Goal: Entertainment & Leisure: Browse casually

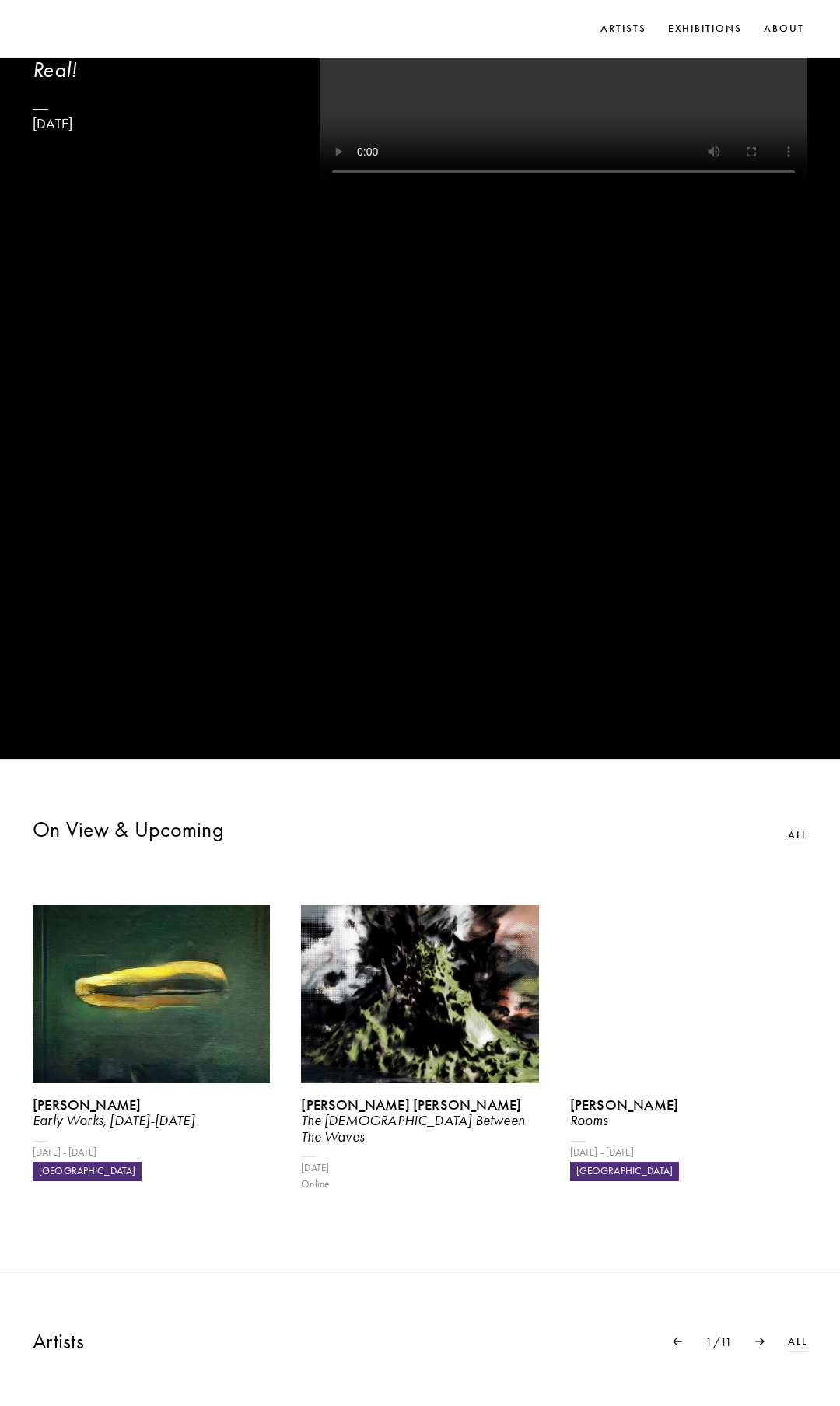
scroll to position [808, 0]
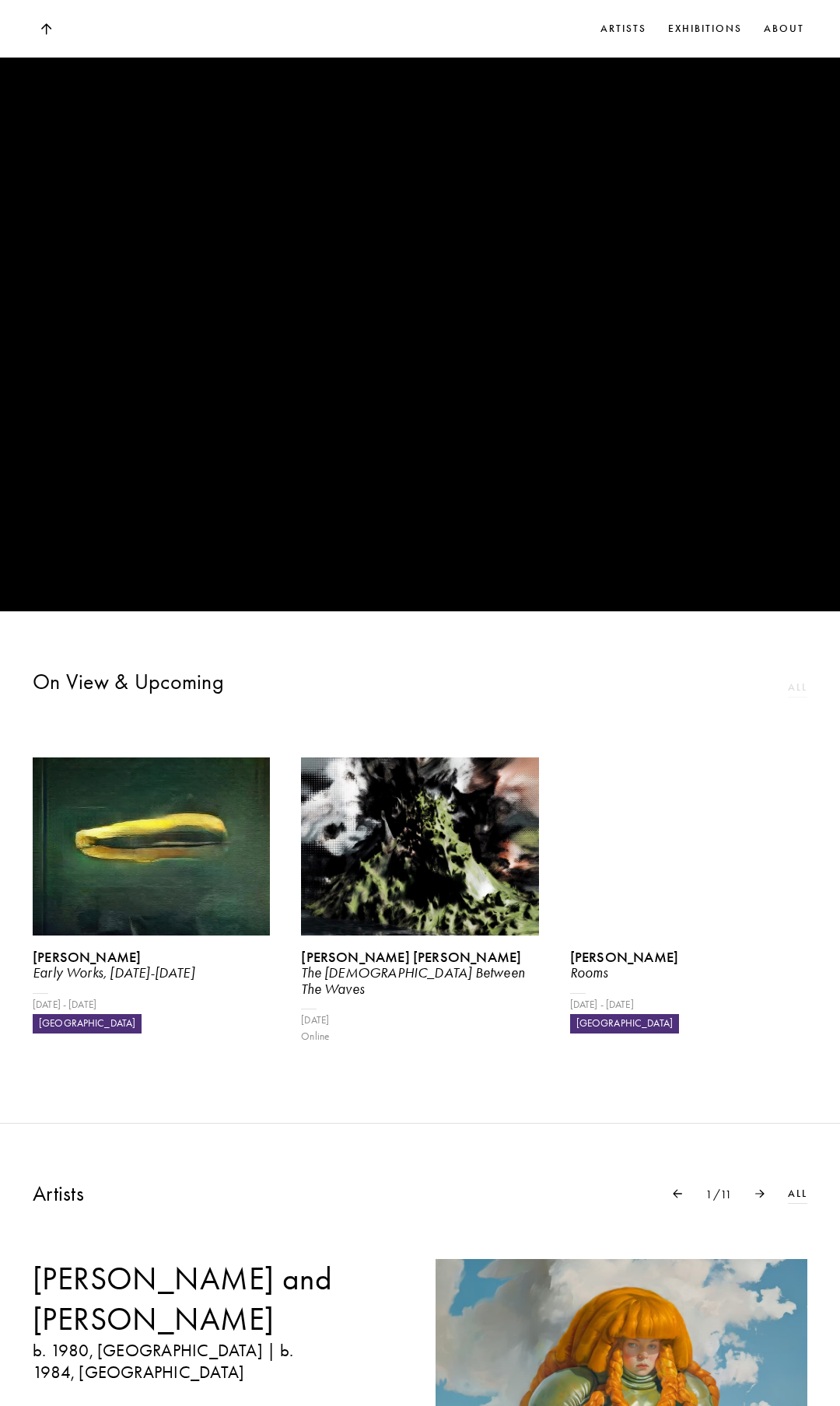
click at [791, 690] on link "All" at bounding box center [797, 688] width 19 height 16
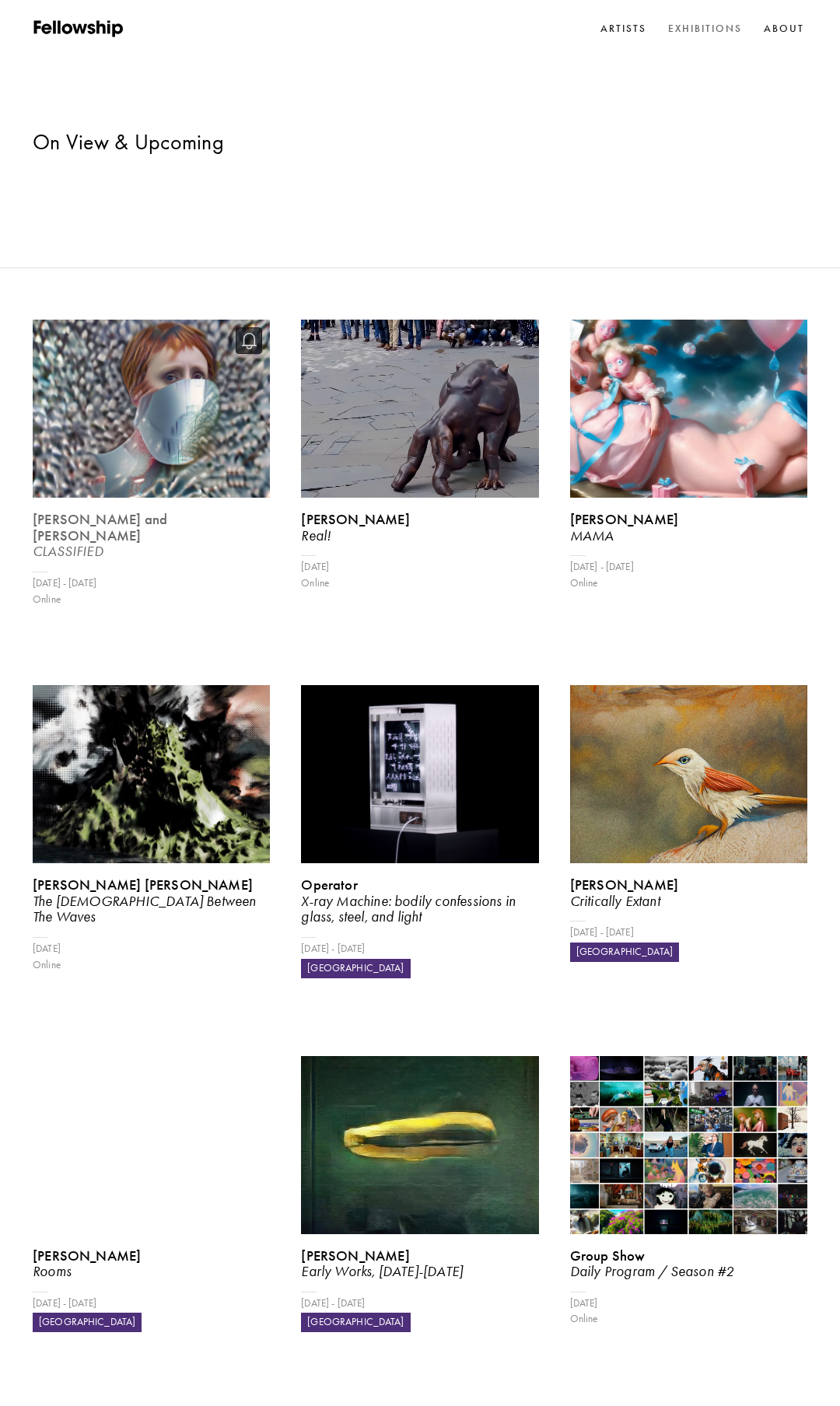
click at [165, 318] on img at bounding box center [151, 409] width 244 height 183
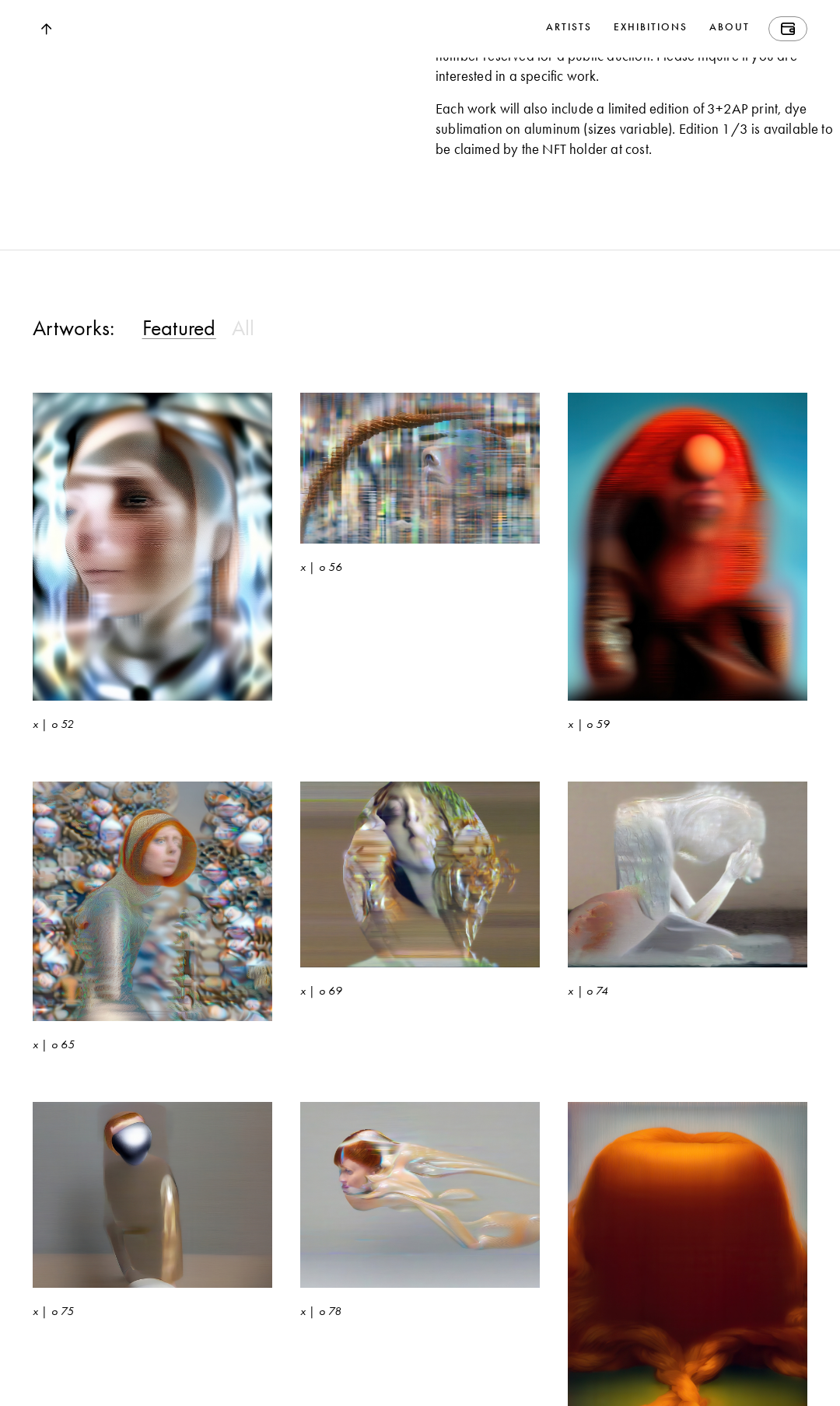
scroll to position [2153, 0]
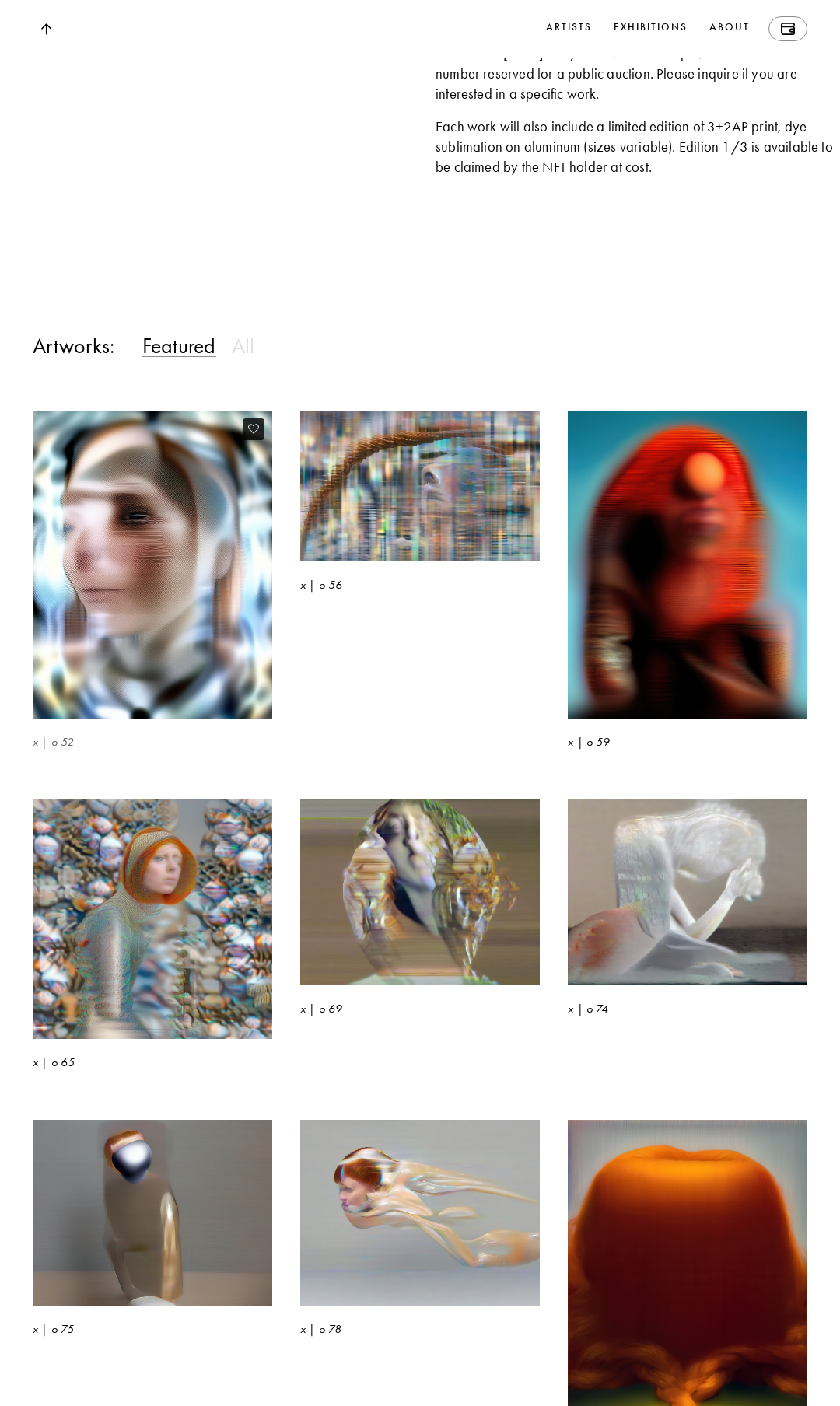
click at [217, 657] on img at bounding box center [152, 565] width 246 height 318
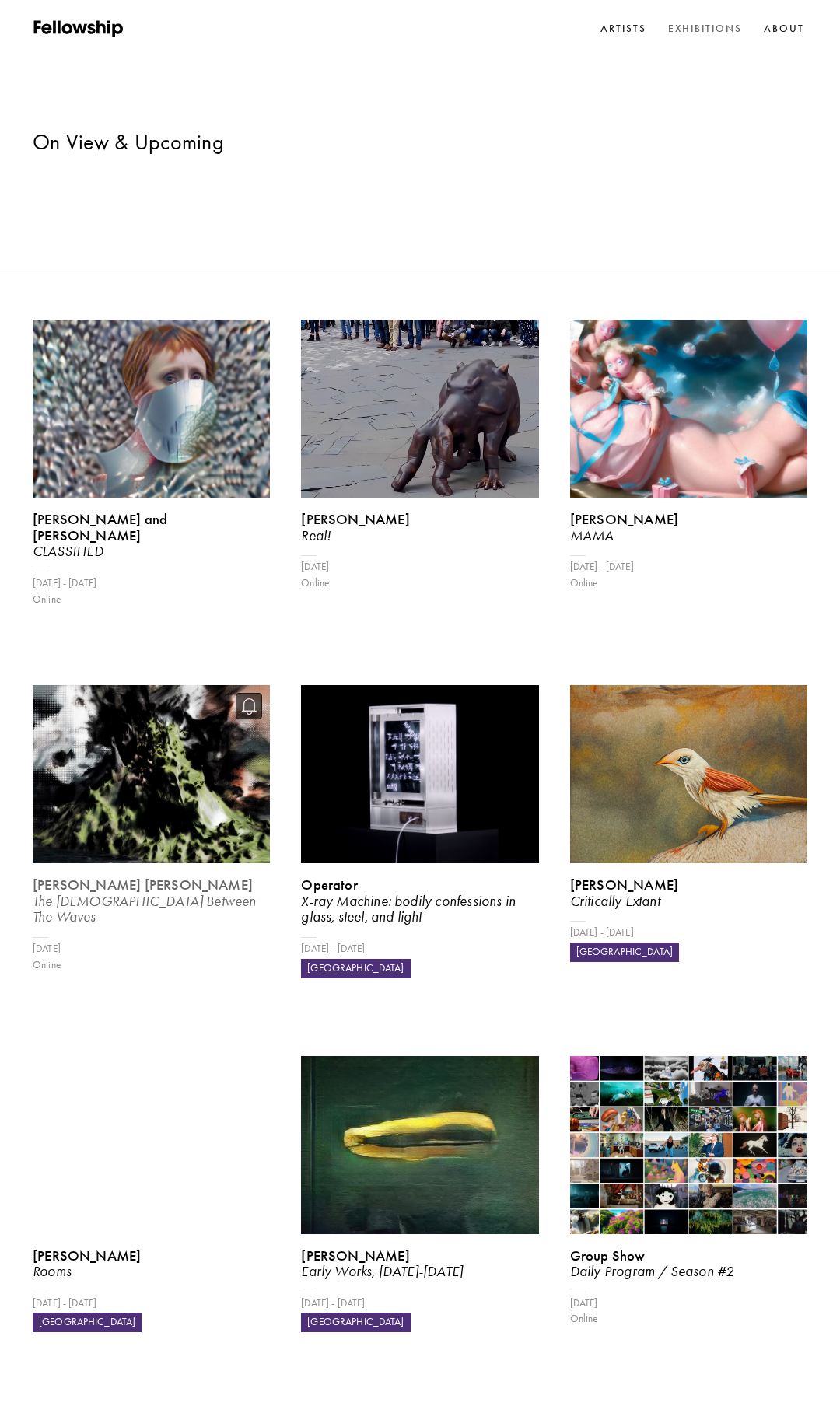
click at [174, 687] on img at bounding box center [151, 775] width 244 height 183
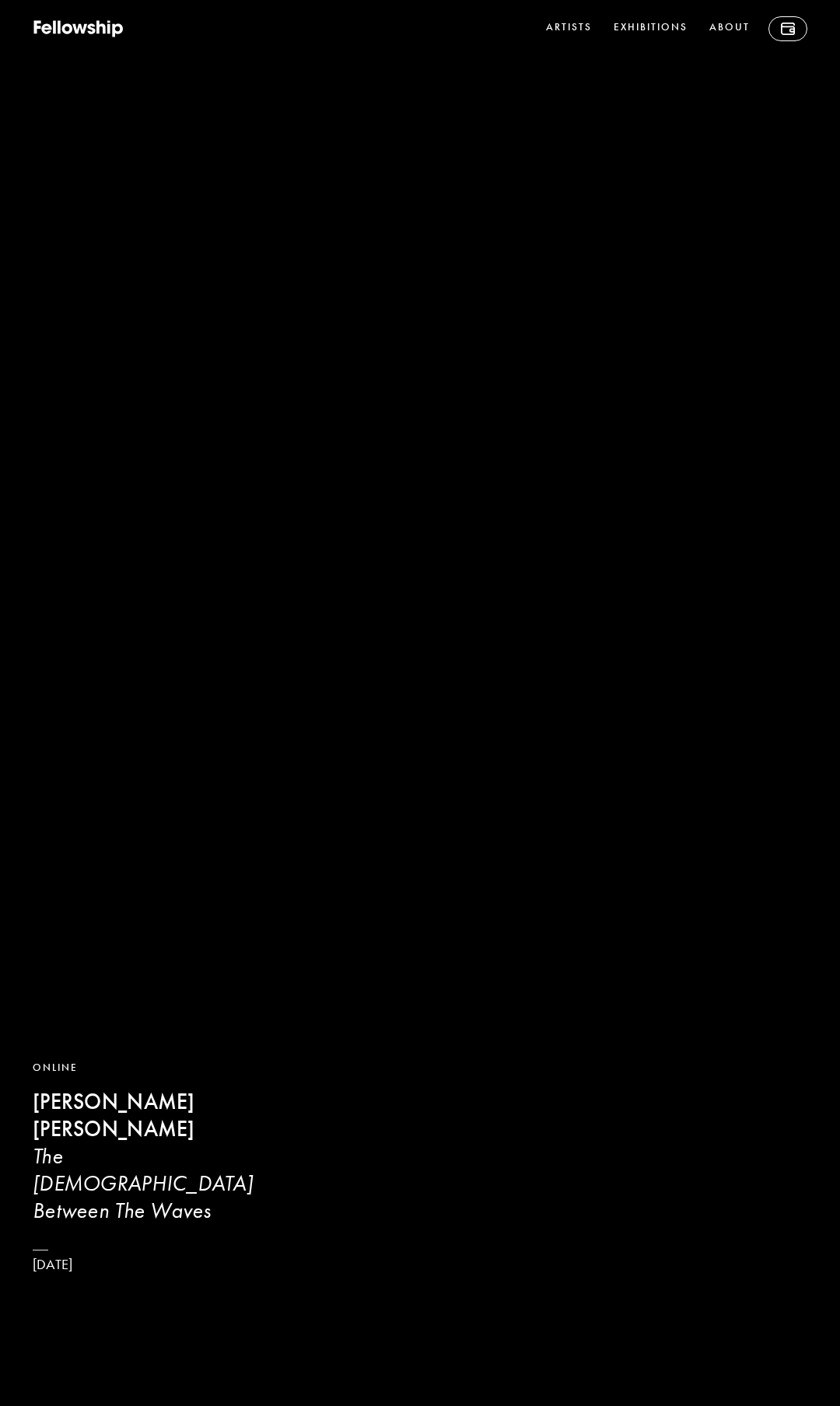
click at [526, 940] on video at bounding box center [420, 703] width 840 height 1406
drag, startPoint x: 41, startPoint y: 1188, endPoint x: 129, endPoint y: 1211, distance: 91.0
click at [129, 1211] on h3 "The [DEMOGRAPHIC_DATA] Between The Waves" at bounding box center [152, 1185] width 238 height 82
click at [133, 1211] on h3 "The [DEMOGRAPHIC_DATA] Between The Waves" at bounding box center [152, 1185] width 238 height 82
drag, startPoint x: 137, startPoint y: 1211, endPoint x: 36, endPoint y: 1178, distance: 106.3
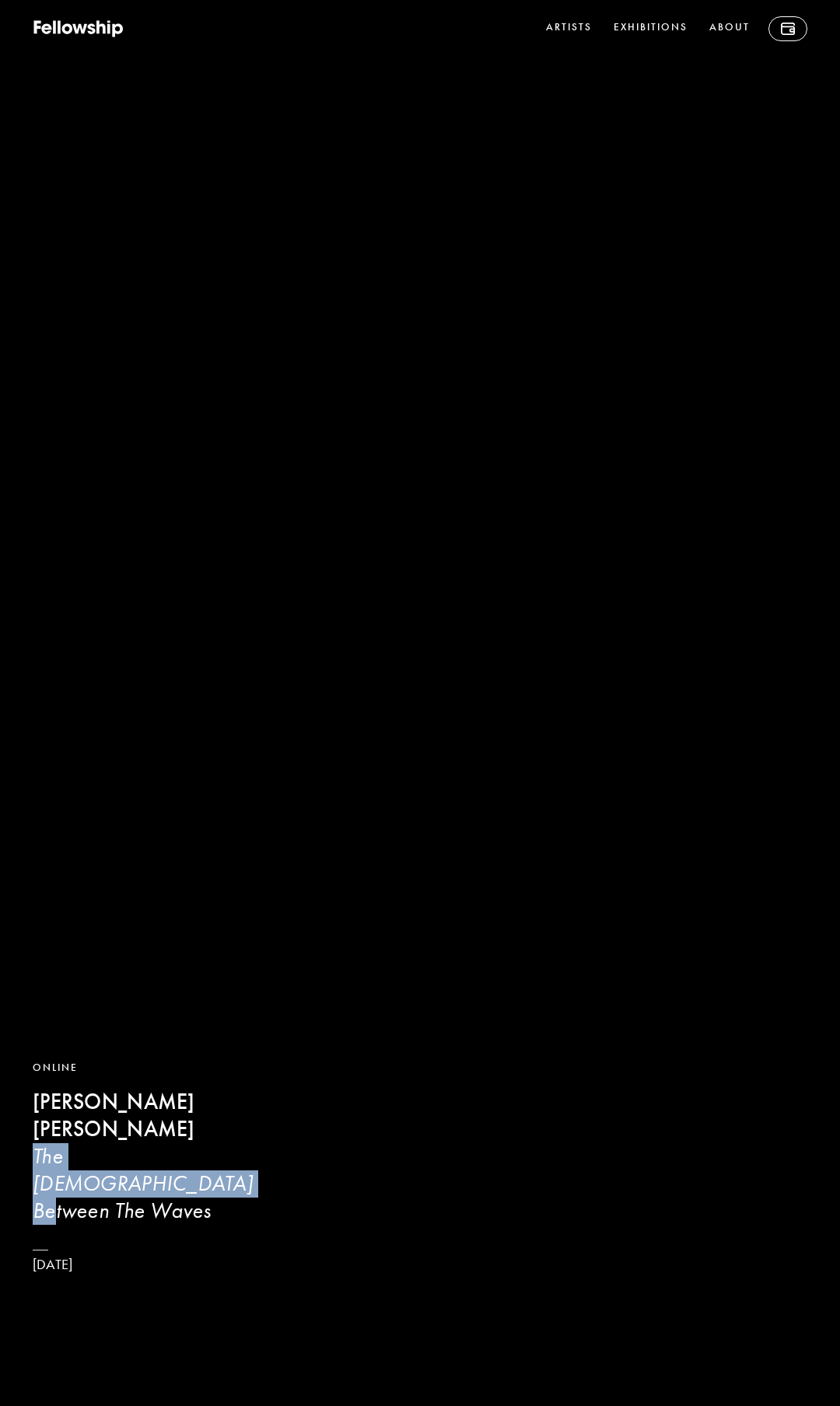
click at [36, 1178] on h3 "The [DEMOGRAPHIC_DATA] Between The Waves" at bounding box center [152, 1185] width 238 height 82
copy h3 "The [DEMOGRAPHIC_DATA] Between The Waves"
